Goal: Check status: Check status

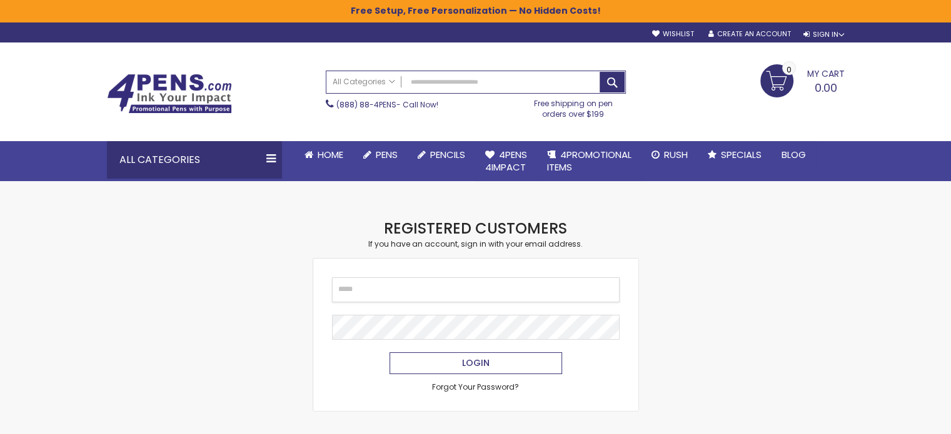
type input "**********"
click at [448, 366] on button "Login" at bounding box center [475, 364] width 173 height 22
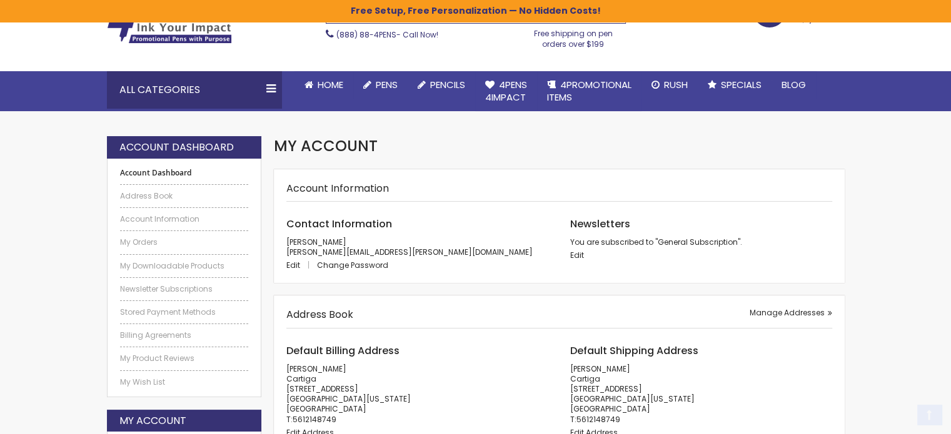
scroll to position [71, 0]
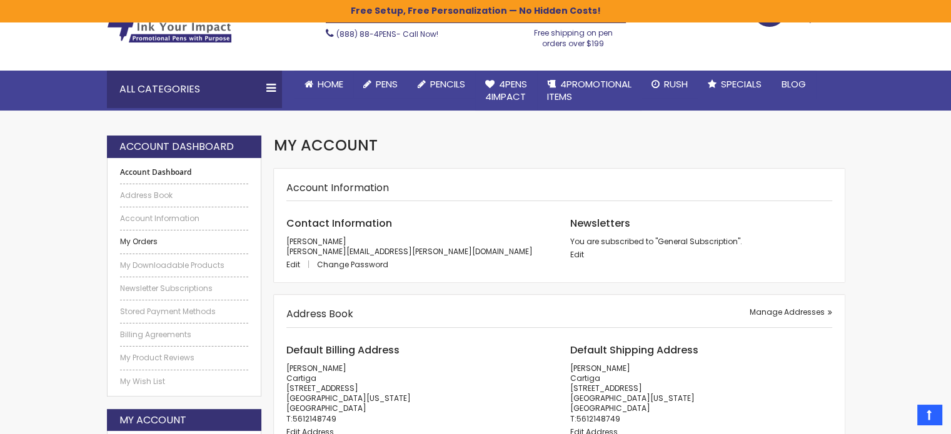
click at [146, 244] on link "My Orders" at bounding box center [184, 242] width 129 height 10
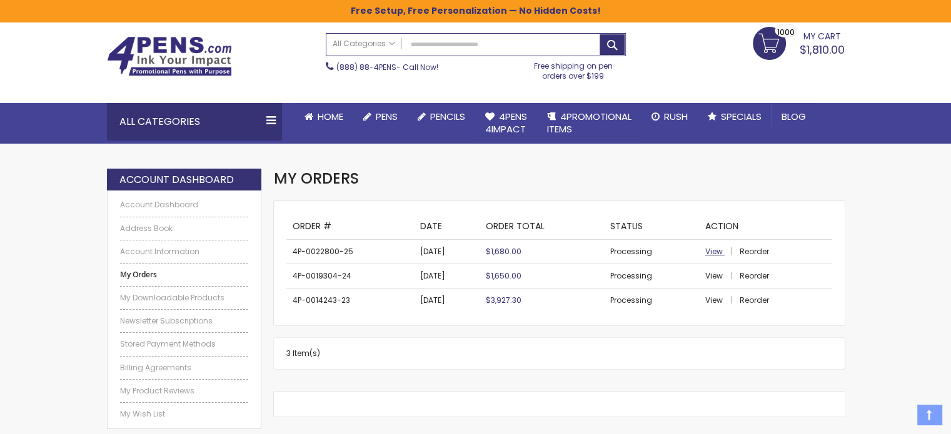
scroll to position [36, 0]
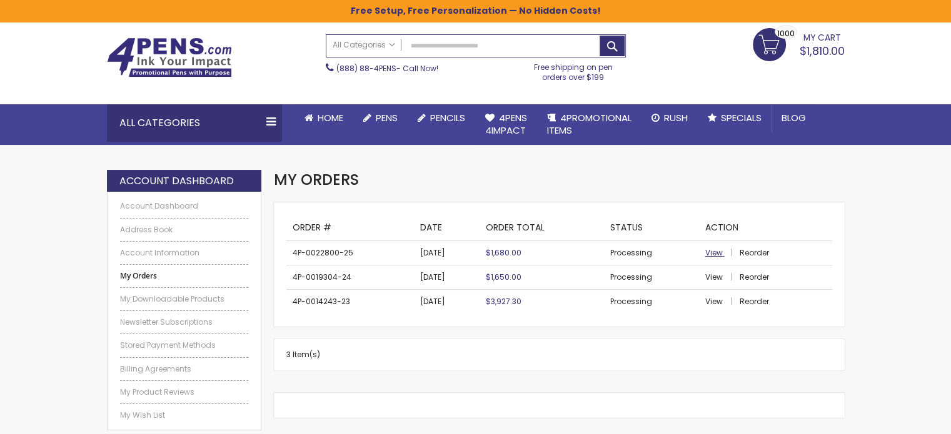
click at [718, 250] on span "View" at bounding box center [714, 253] width 18 height 11
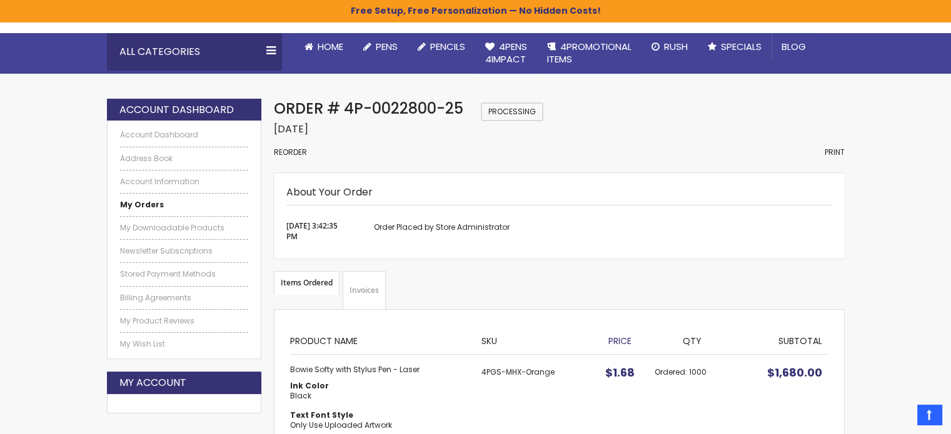
scroll to position [107, 0]
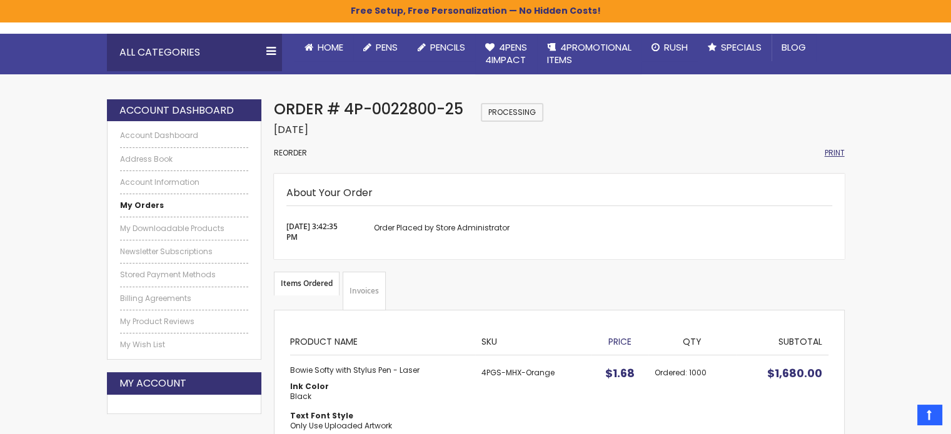
click at [829, 149] on span "Print" at bounding box center [834, 153] width 20 height 11
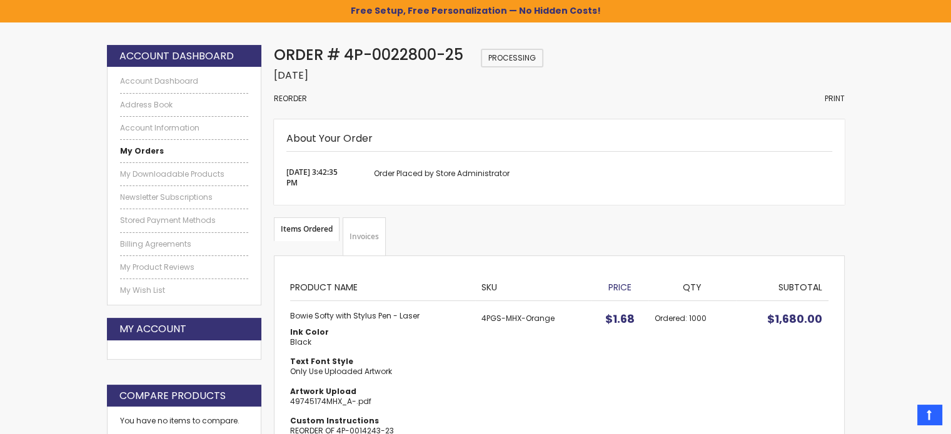
scroll to position [123, 0]
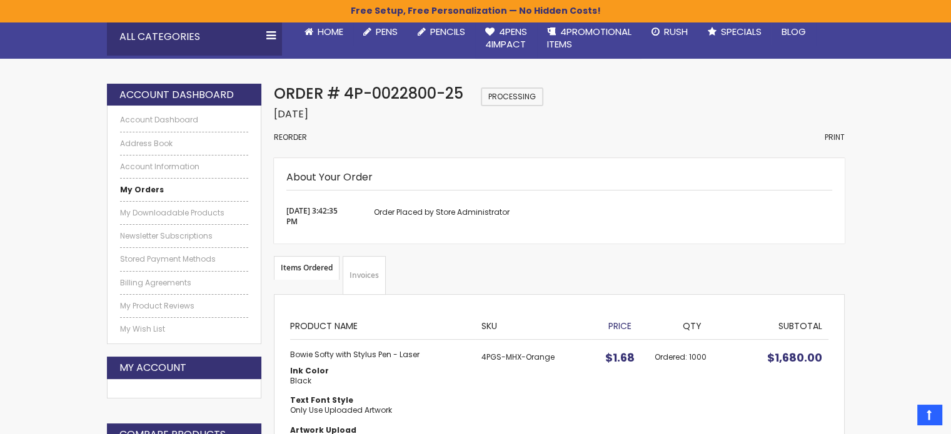
click at [132, 196] on ul "Account Dashboard Address Book Account Information My Orders My Downloadable Pr…" at bounding box center [184, 224] width 129 height 219
click at [148, 188] on strong "My Orders" at bounding box center [142, 189] width 44 height 11
